Goal: Task Accomplishment & Management: Manage account settings

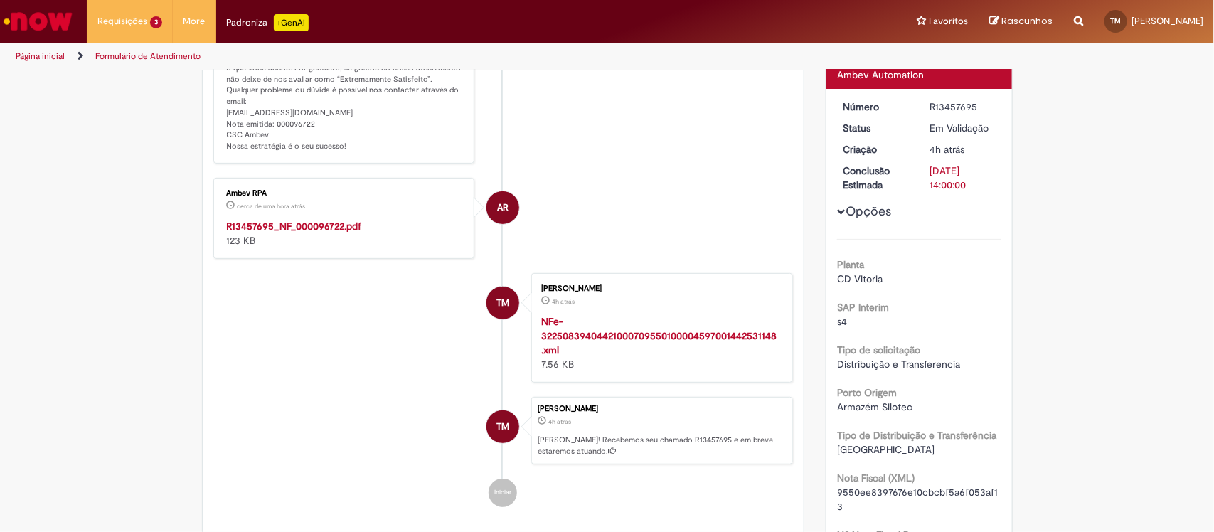
scroll to position [260, 0]
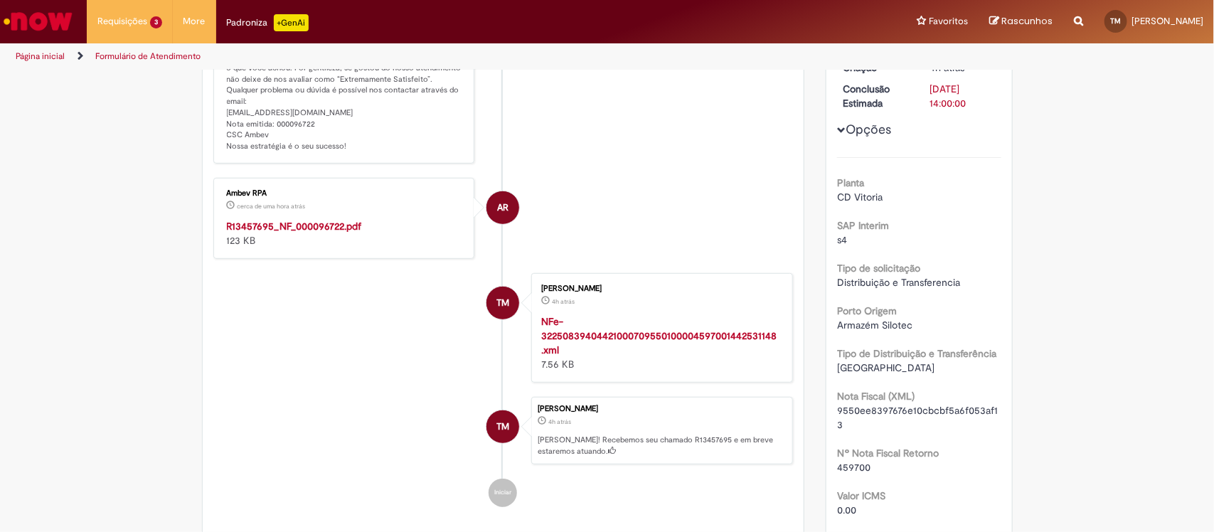
click at [304, 216] on div "Ambev RPA cerca de uma hora atrás cerca de uma hora atrás R13457695_NF_00009672…" at bounding box center [344, 218] width 253 height 73
click at [308, 225] on strong "R13457695_NF_000096722.pdf" at bounding box center [294, 226] width 135 height 13
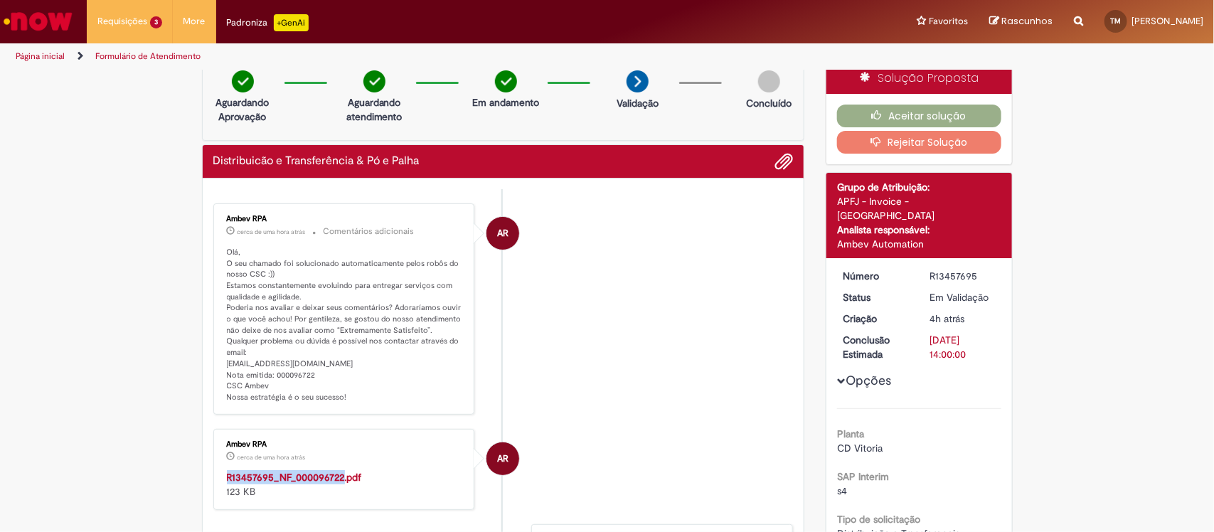
scroll to position [0, 0]
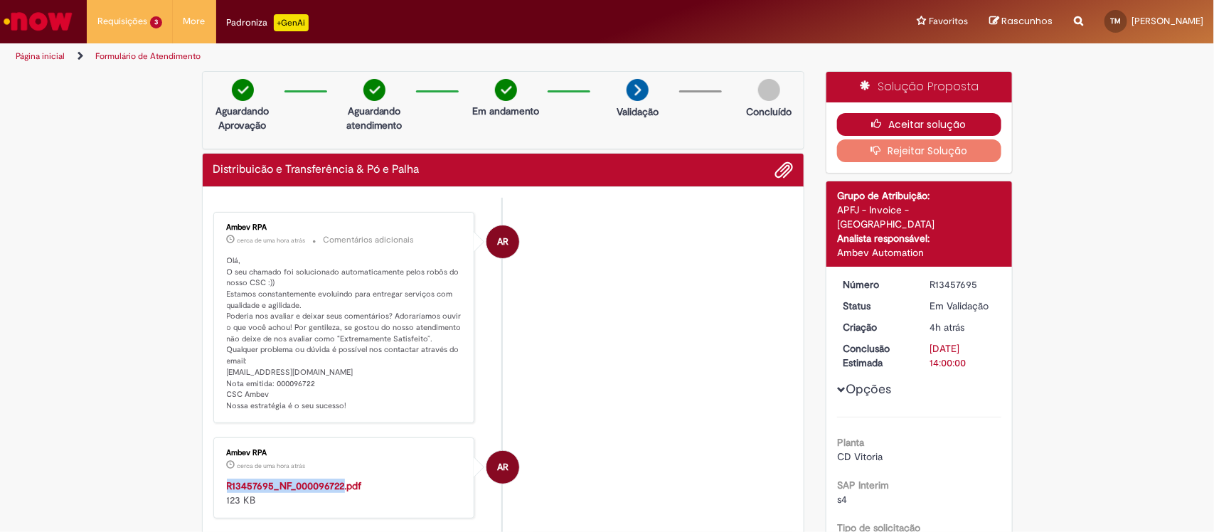
click at [960, 117] on button "Aceitar solução" at bounding box center [919, 124] width 164 height 23
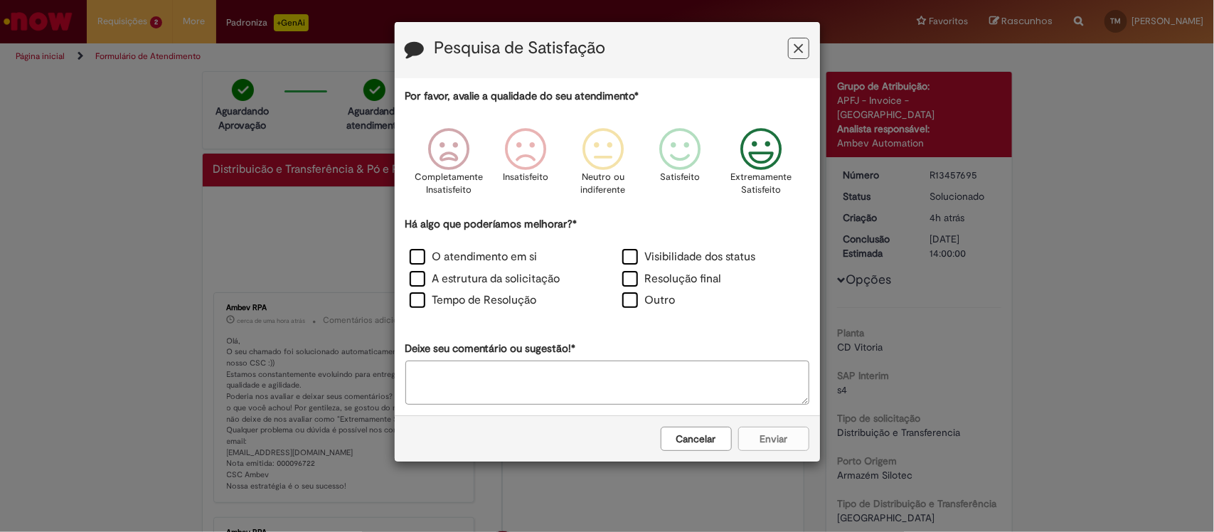
click at [755, 162] on icon "Feedback" at bounding box center [760, 149] width 53 height 43
click at [486, 274] on label "A estrutura da solicitação" at bounding box center [485, 279] width 151 height 16
drag, startPoint x: 804, startPoint y: 427, endPoint x: 793, endPoint y: 432, distance: 12.1
click at [797, 430] on button "Enviar" at bounding box center [773, 439] width 71 height 24
click at [772, 440] on button "Cancelar" at bounding box center [773, 439] width 71 height 24
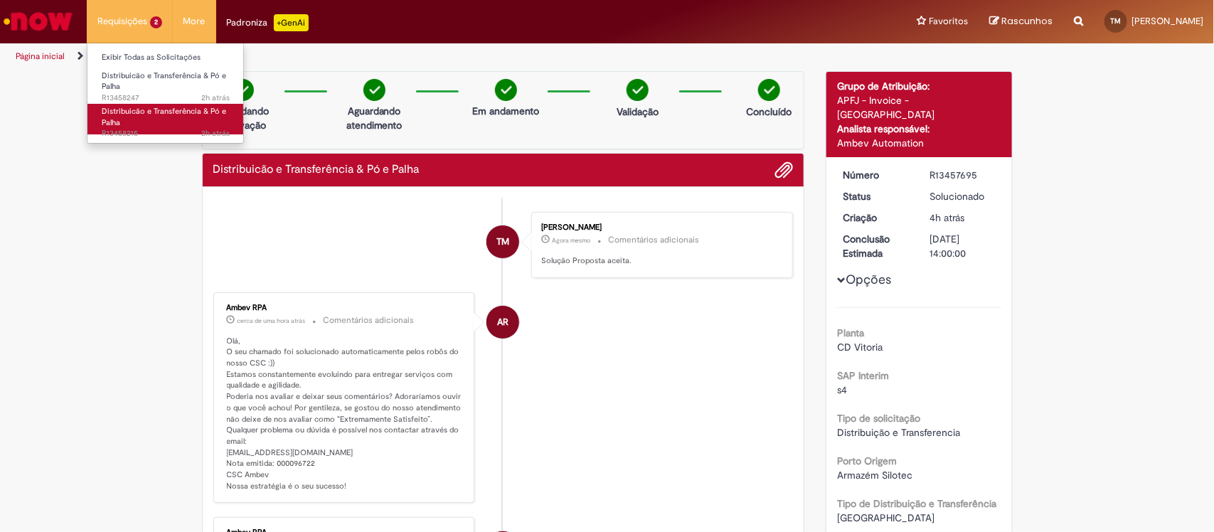
click at [144, 107] on span "Distribuicão e Transferência & Pó e Palha" at bounding box center [164, 117] width 124 height 22
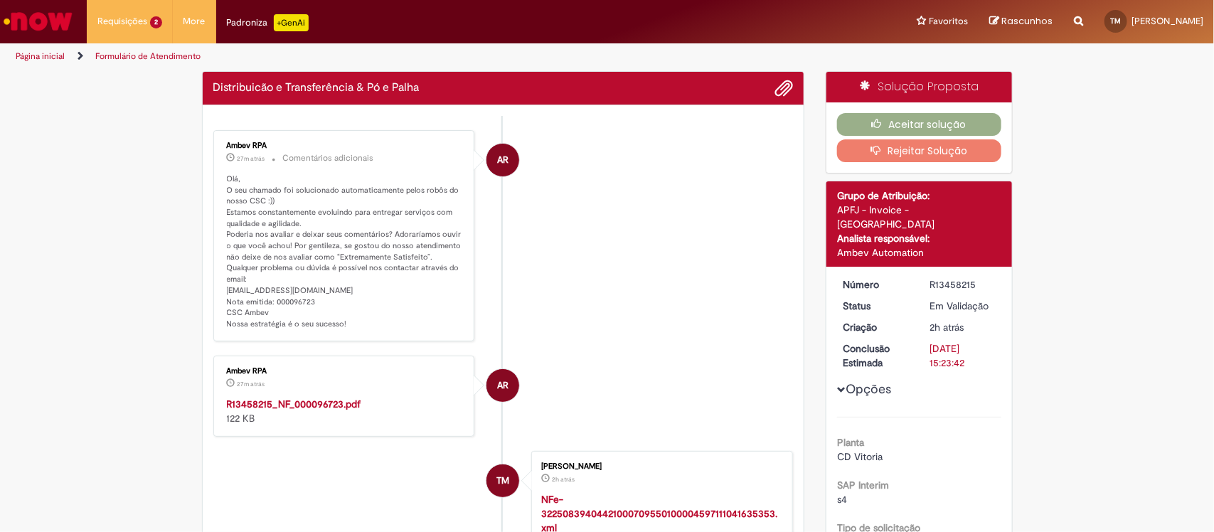
click at [306, 405] on strong "R13458215_NF_000096723.pdf" at bounding box center [294, 404] width 134 height 13
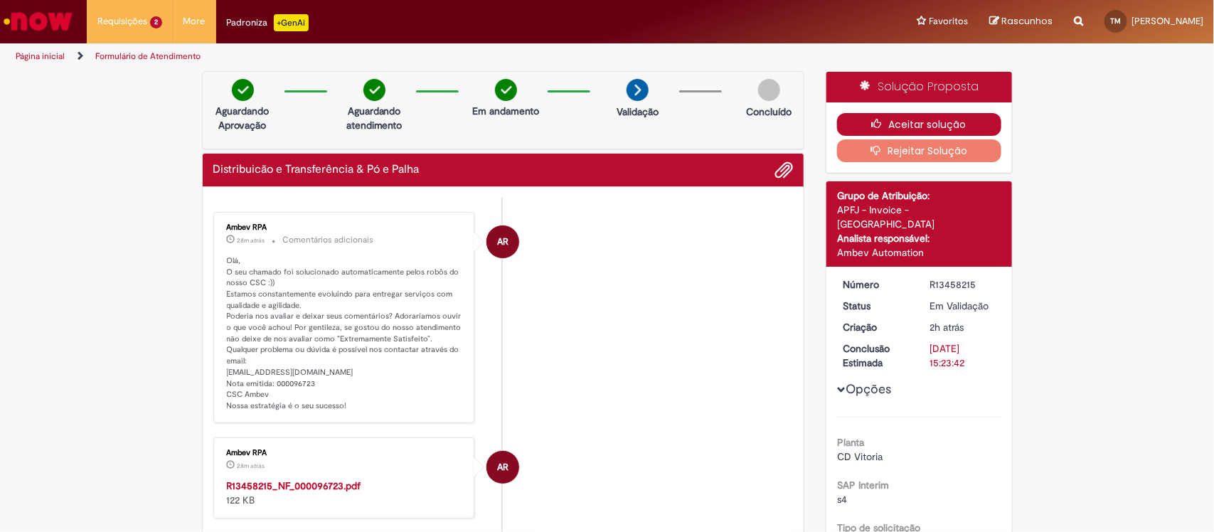
click at [937, 119] on button "Aceitar solução" at bounding box center [919, 124] width 164 height 23
click at [926, 123] on button "Aceitar solução" at bounding box center [919, 124] width 164 height 23
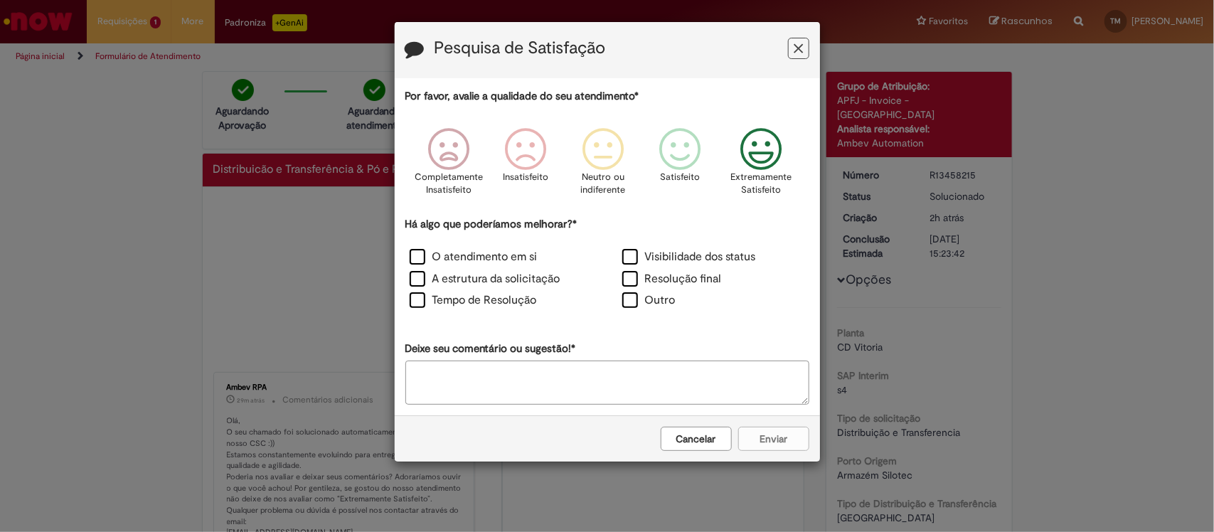
click at [756, 149] on icon "Feedback" at bounding box center [760, 149] width 53 height 43
click at [461, 285] on label "A estrutura da solicitação" at bounding box center [485, 279] width 151 height 16
click at [795, 441] on button "Enviar" at bounding box center [773, 439] width 71 height 24
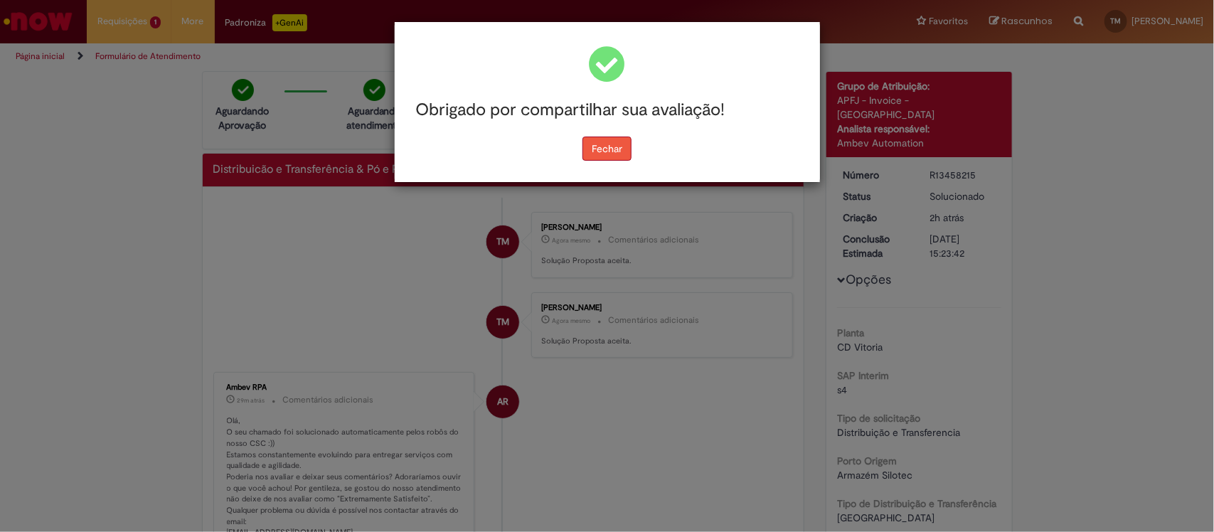
click at [612, 151] on button "Fechar" at bounding box center [607, 149] width 49 height 24
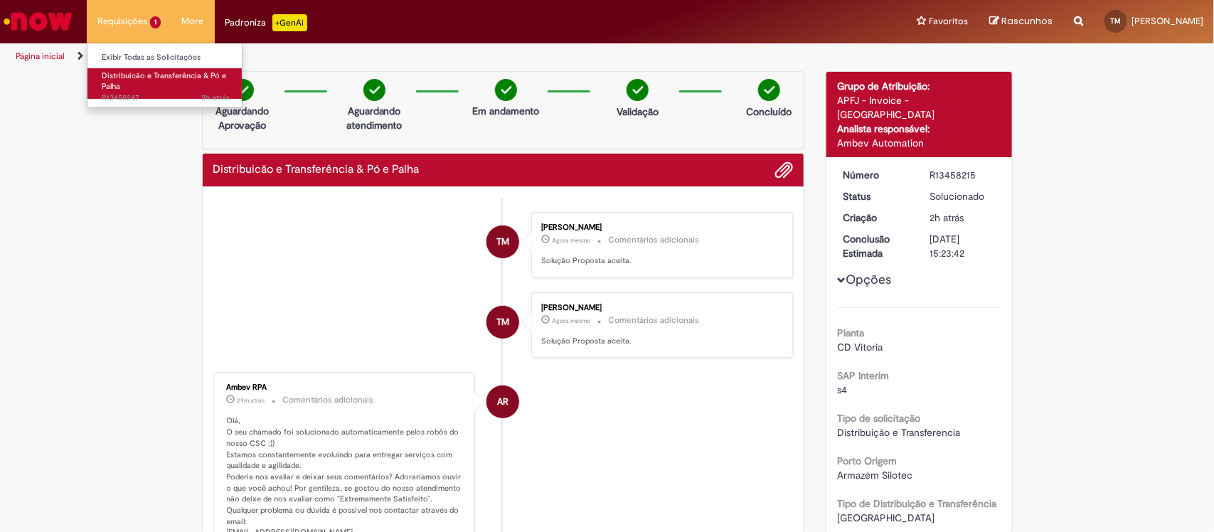
click at [140, 87] on link "Distribuicão e Transferência & Pó e Palha 2h atrás 2 horas atrás R13458247" at bounding box center [165, 83] width 156 height 31
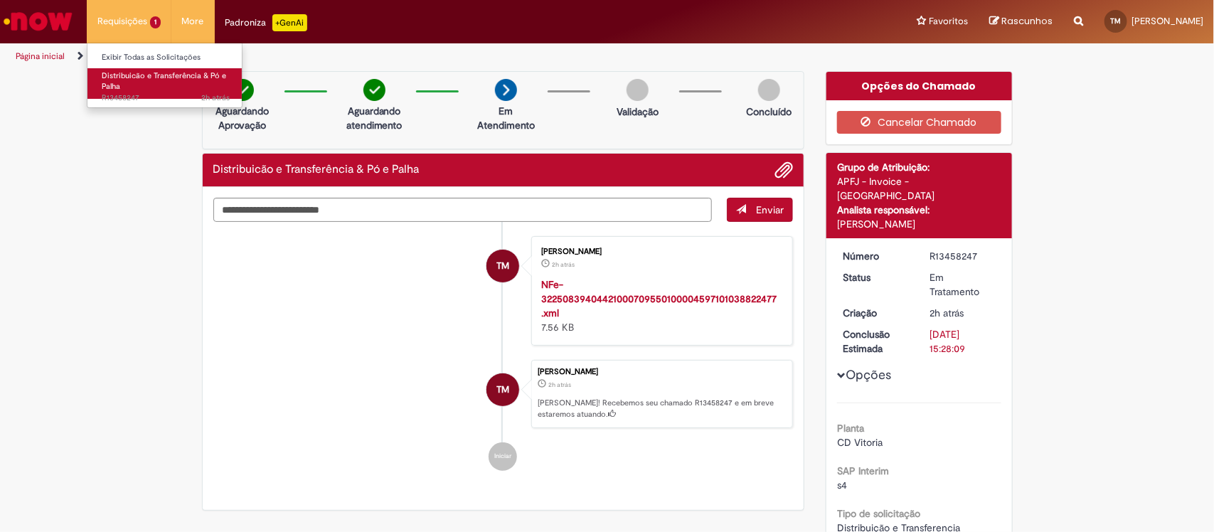
click at [140, 90] on link "Distribuicão e Transferência & Pó e Palha 2h atrás 2 horas atrás R13458247" at bounding box center [165, 83] width 156 height 31
click at [141, 75] on span "Distribuicão e Transferência & Pó e Palha" at bounding box center [164, 81] width 124 height 22
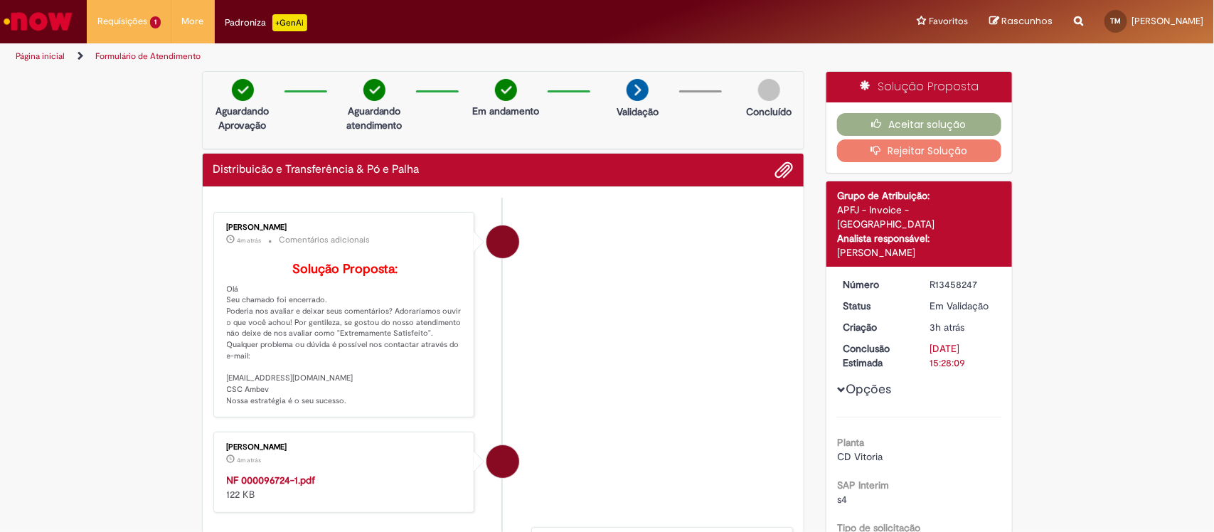
scroll to position [267, 0]
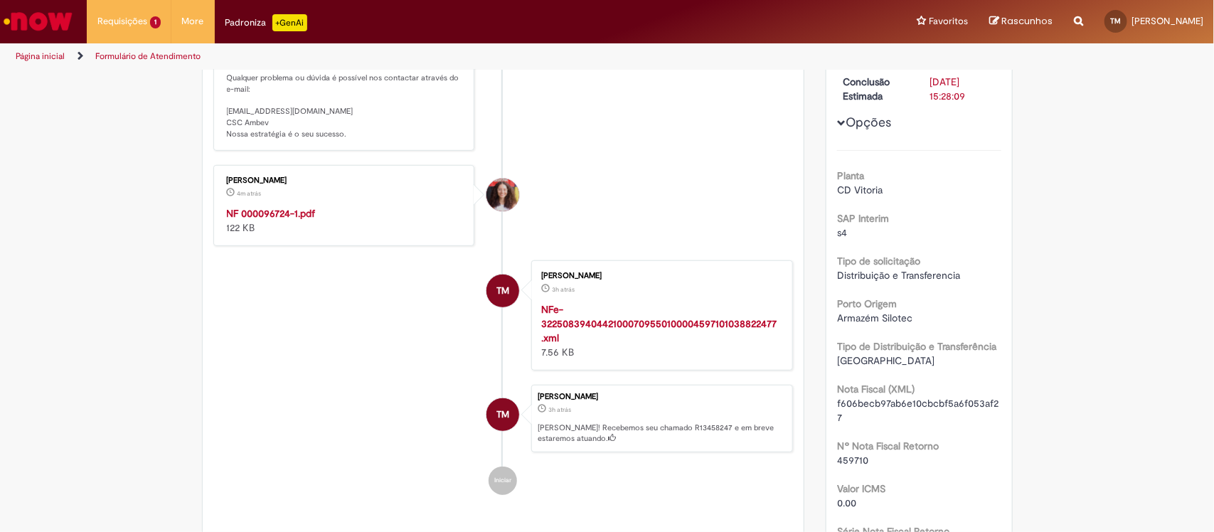
click at [257, 220] on strong "NF 000096724-1.pdf" at bounding box center [271, 213] width 89 height 13
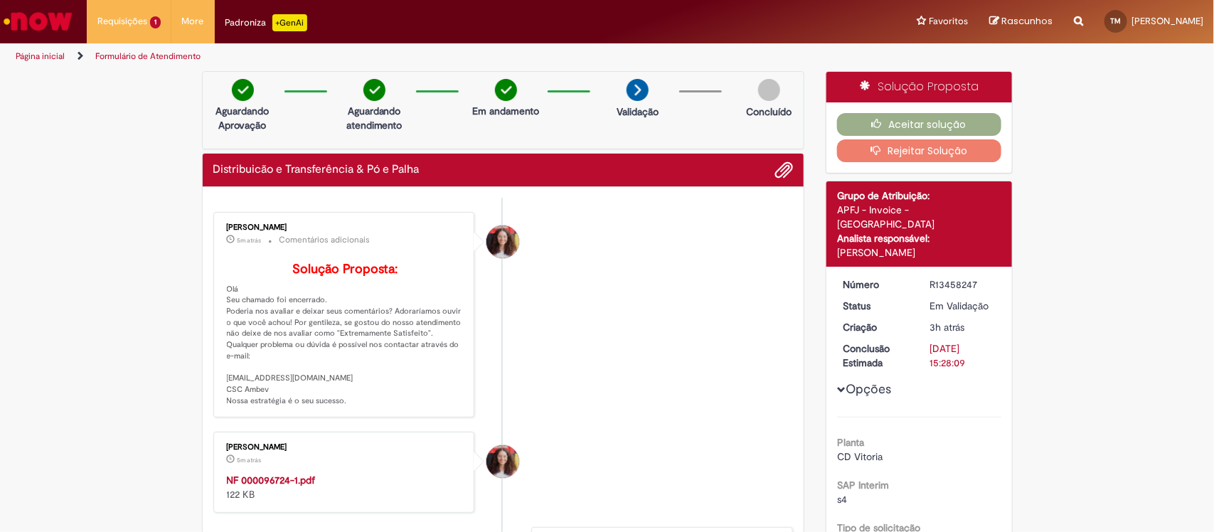
click at [912, 110] on div "Aceitar solução Rejeitar Solução" at bounding box center [920, 137] width 186 height 70
click at [895, 122] on button "Aceitar solução" at bounding box center [919, 124] width 164 height 23
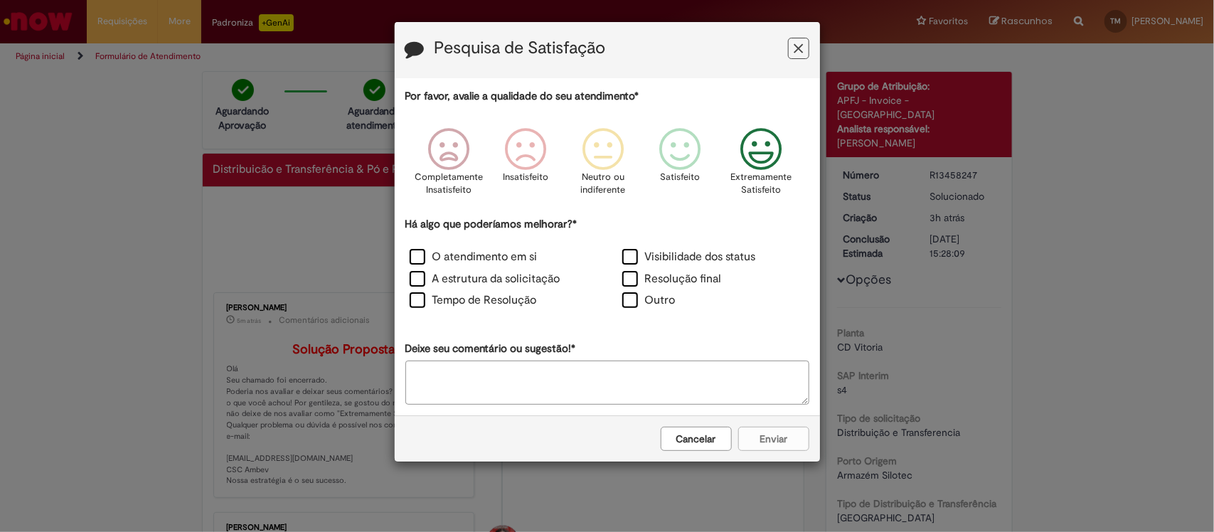
click at [767, 167] on icon "Feedback" at bounding box center [760, 149] width 53 height 43
click at [480, 282] on label "A estrutura da solicitação" at bounding box center [485, 279] width 151 height 16
click at [809, 435] on div "Cancelar Enviar" at bounding box center [607, 438] width 425 height 46
click at [802, 437] on button "Enviar" at bounding box center [773, 439] width 71 height 24
